Goal: Task Accomplishment & Management: Use online tool/utility

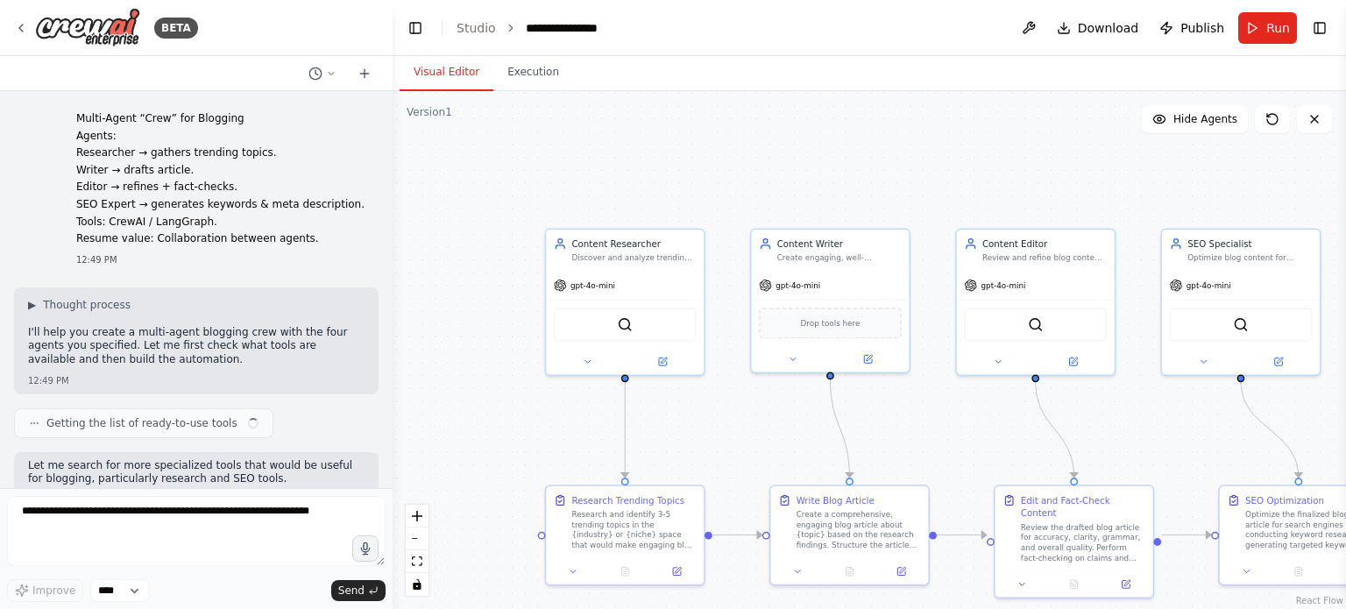
scroll to position [1386, 0]
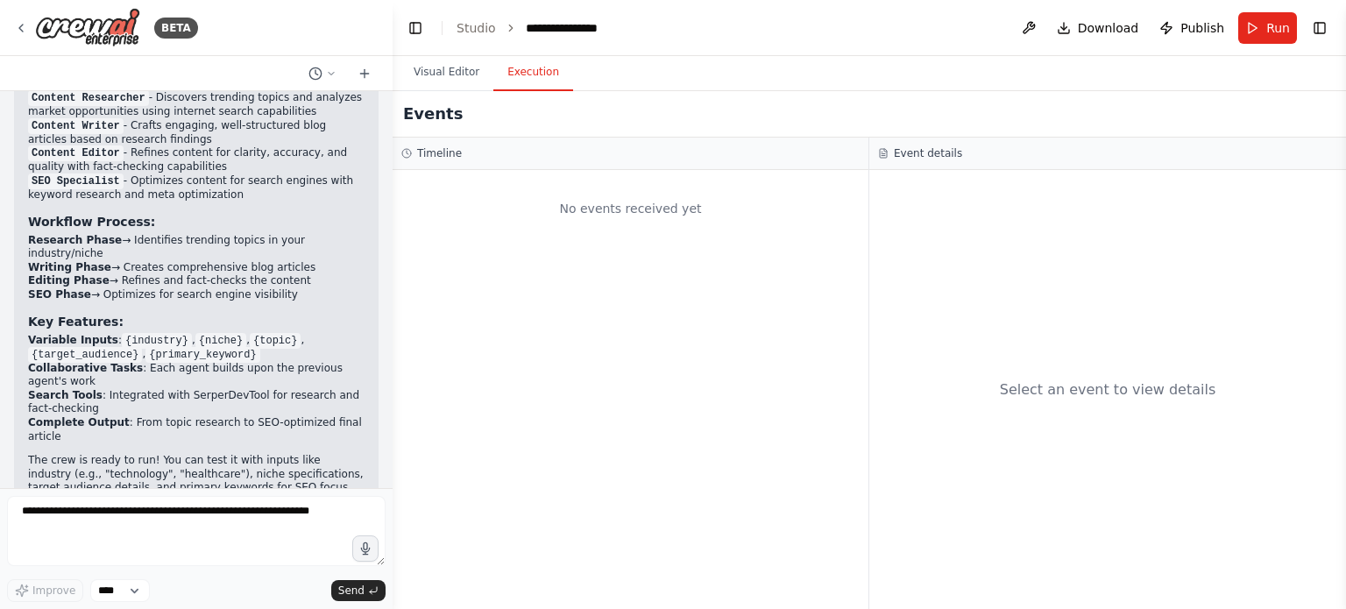
click at [516, 71] on button "Execution" at bounding box center [534, 72] width 80 height 37
click at [445, 150] on h3 "Timeline" at bounding box center [439, 153] width 45 height 14
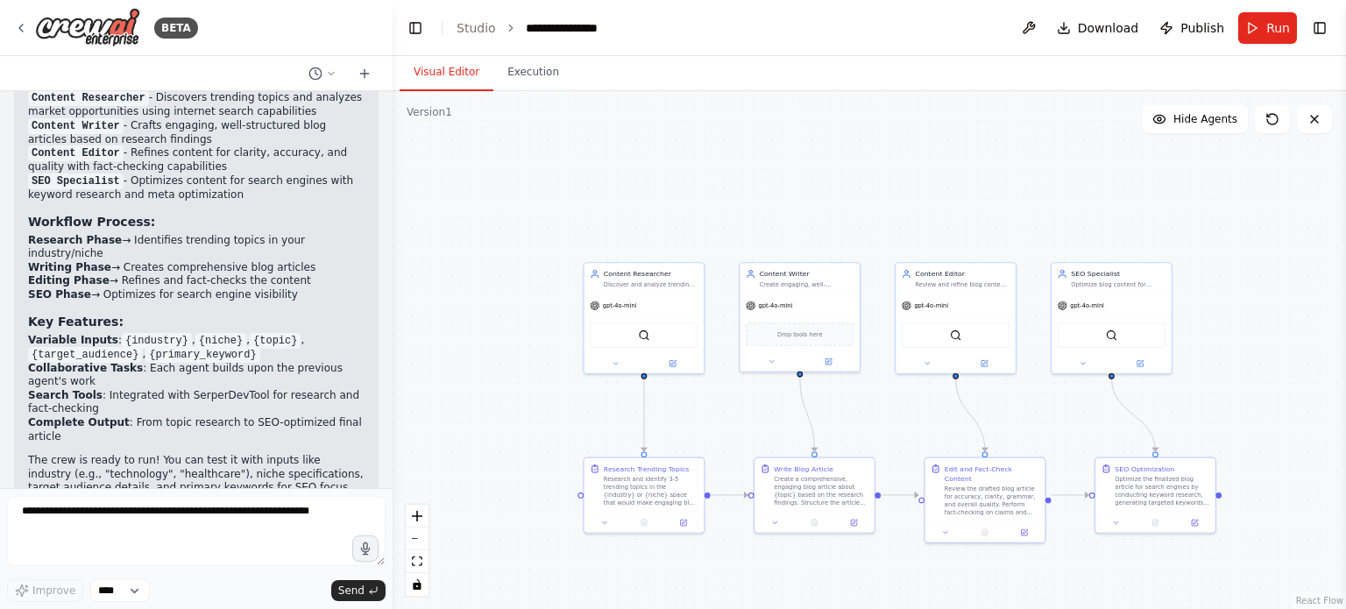
click at [449, 59] on button "Visual Editor" at bounding box center [447, 72] width 94 height 37
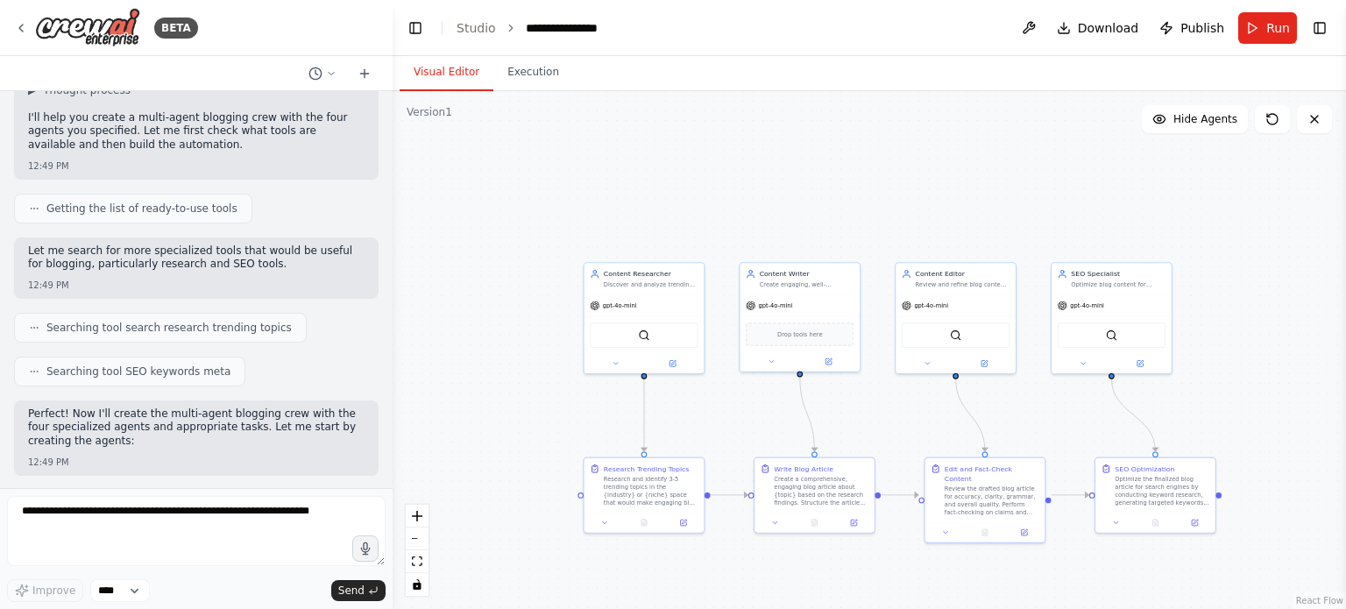
scroll to position [0, 0]
